Goal: Find specific page/section: Find specific page/section

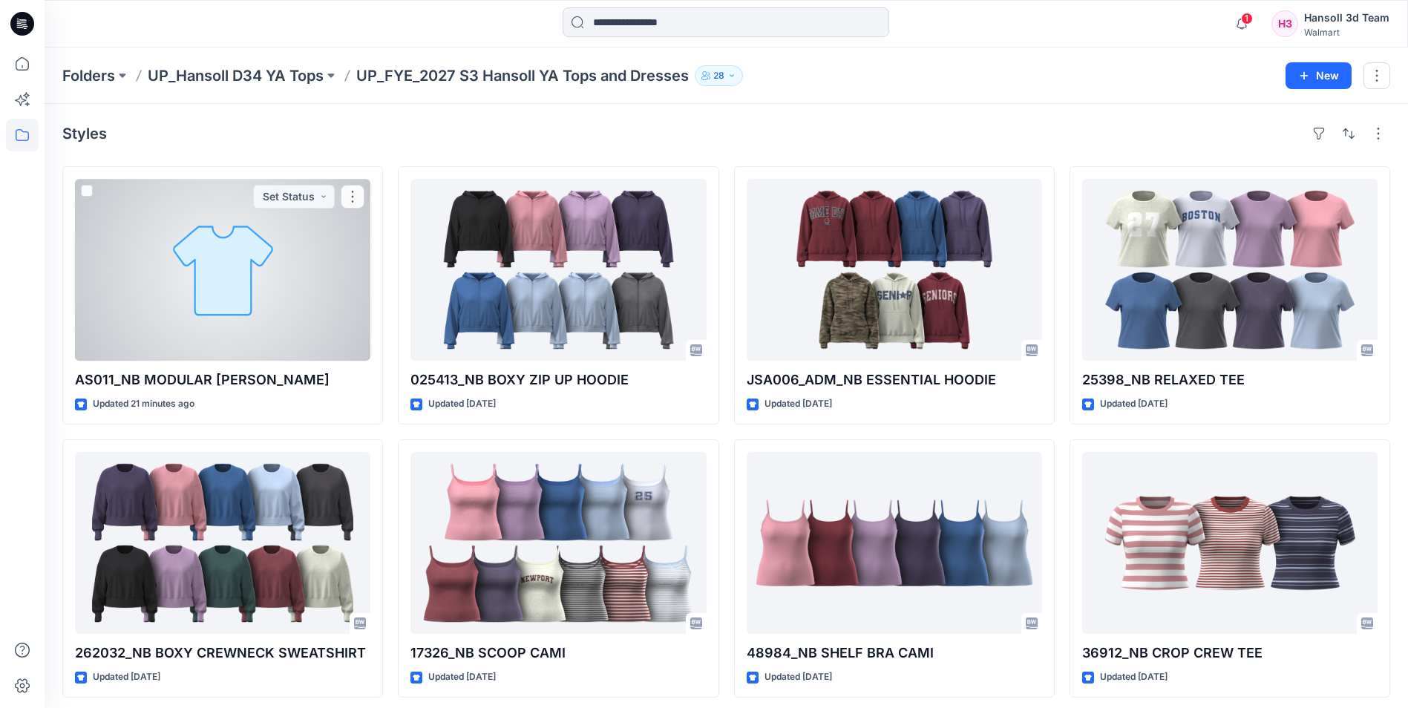
click at [200, 216] on div at bounding box center [222, 270] width 295 height 182
